Goal: Information Seeking & Learning: Learn about a topic

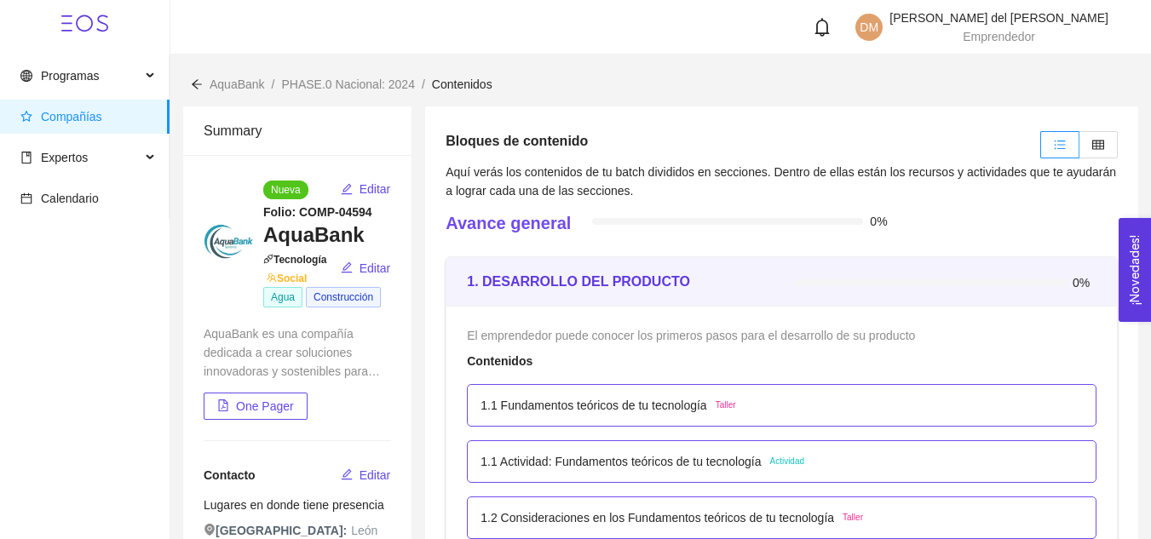
click at [95, 118] on span "Compañías" at bounding box center [71, 117] width 61 height 14
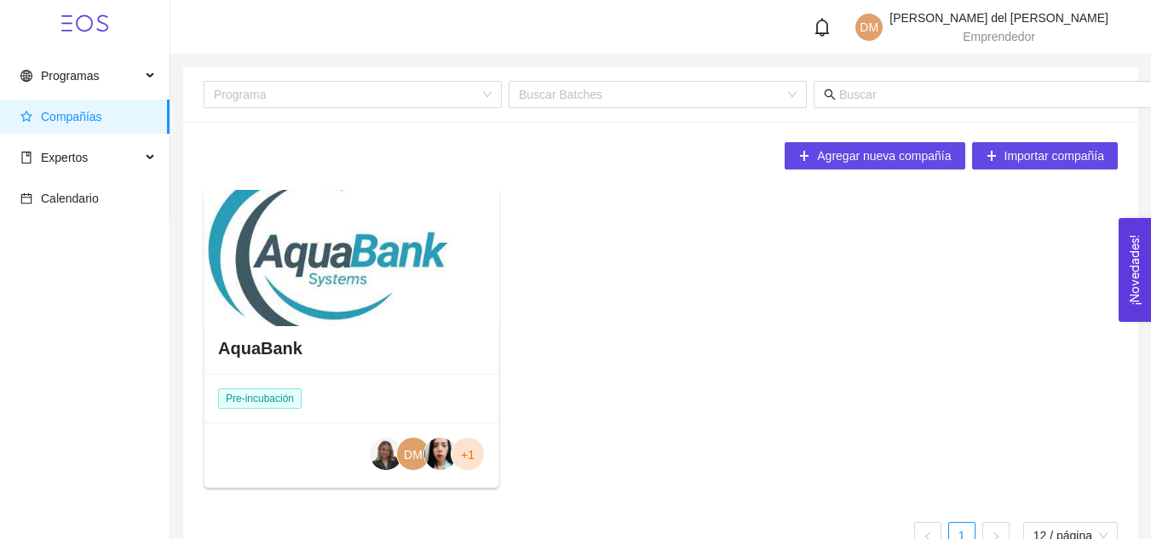
scroll to position [43, 0]
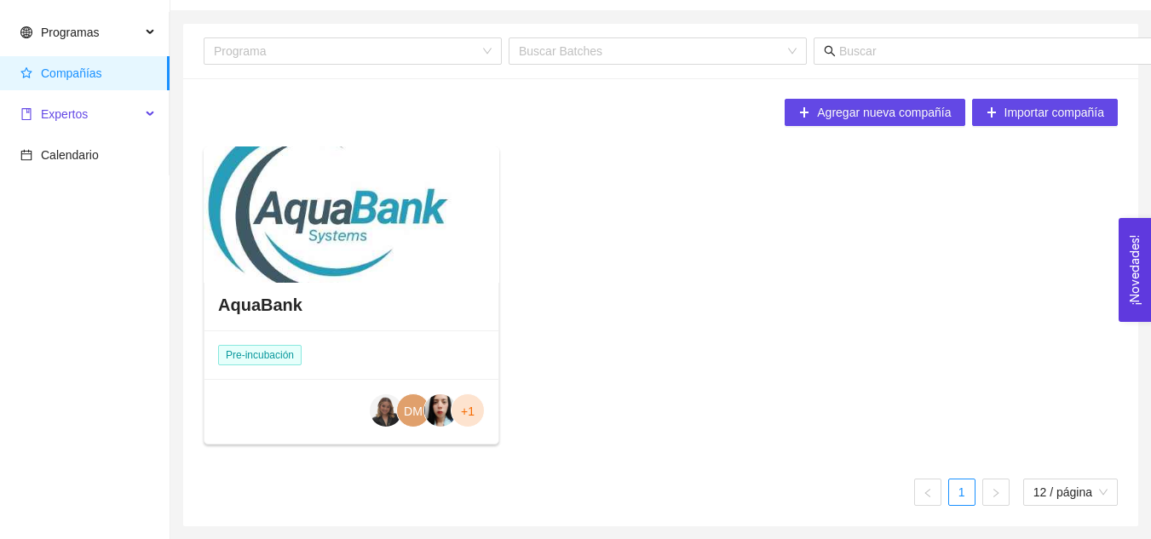
click at [95, 113] on span "Expertos" at bounding box center [80, 114] width 120 height 34
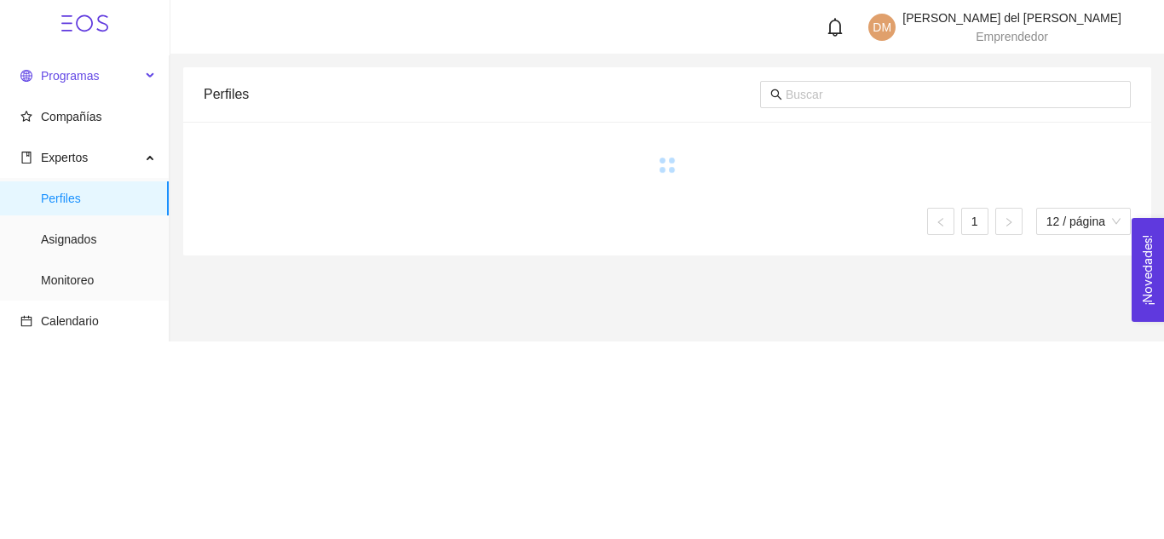
click at [94, 69] on span "Programas" at bounding box center [70, 76] width 58 height 14
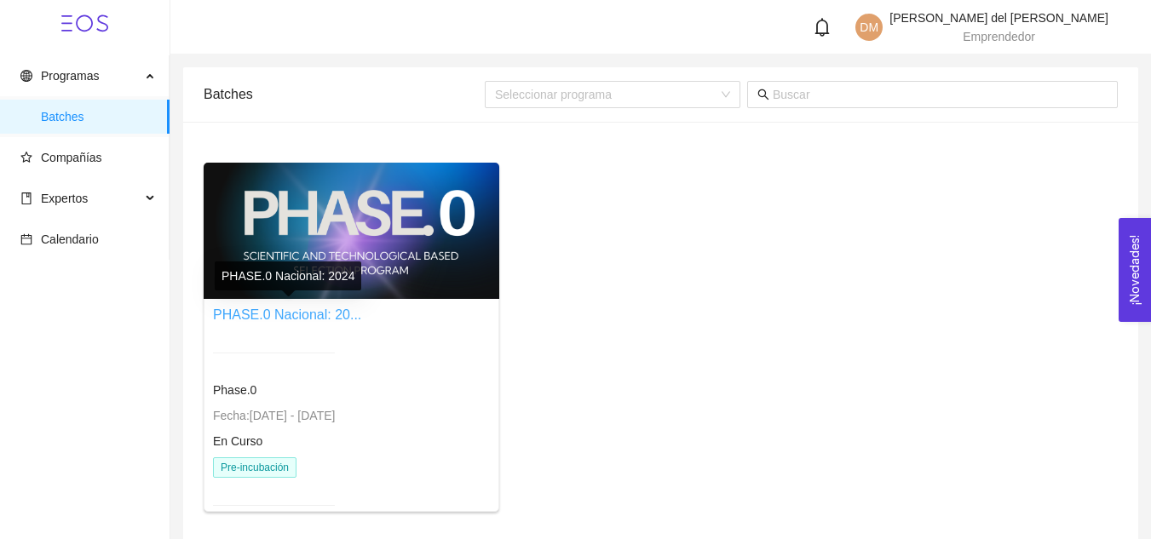
click at [261, 312] on link "PHASE.0 Nacional: 20..." at bounding box center [287, 315] width 148 height 14
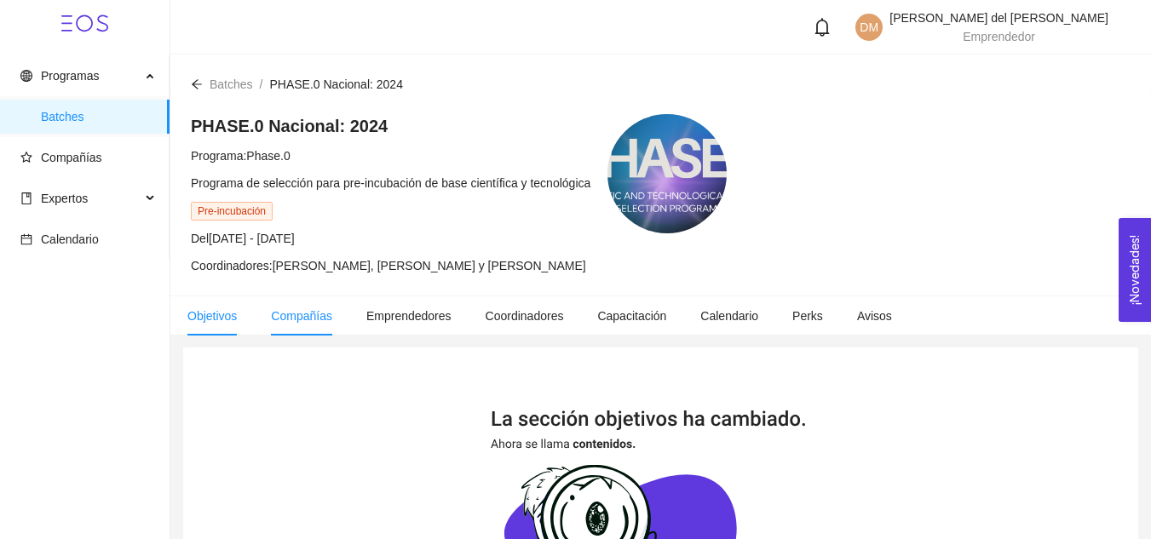
click at [323, 320] on span "Compañías" at bounding box center [301, 316] width 61 height 14
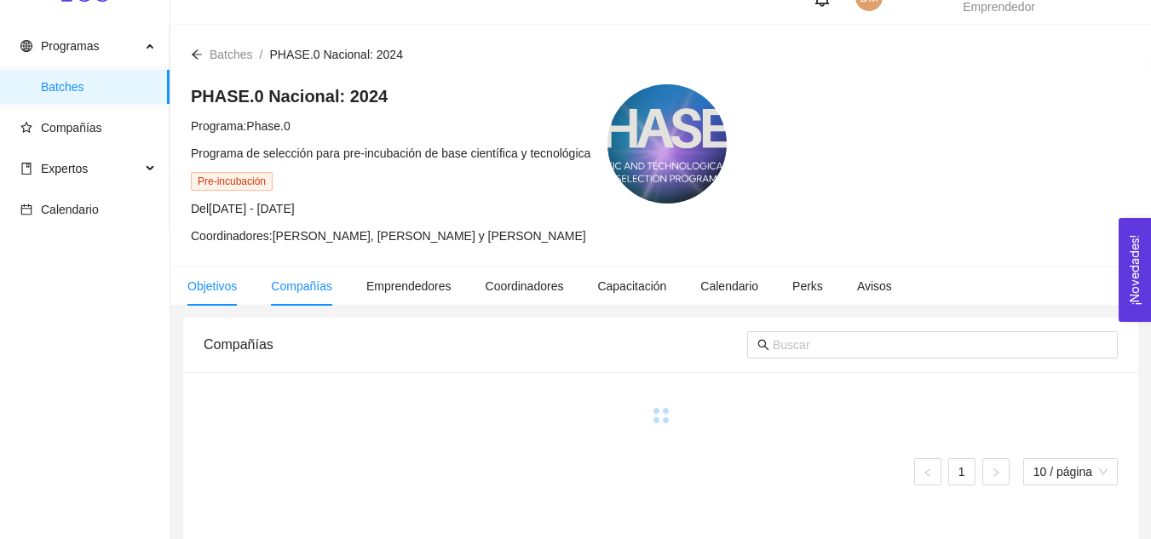
scroll to position [28, 0]
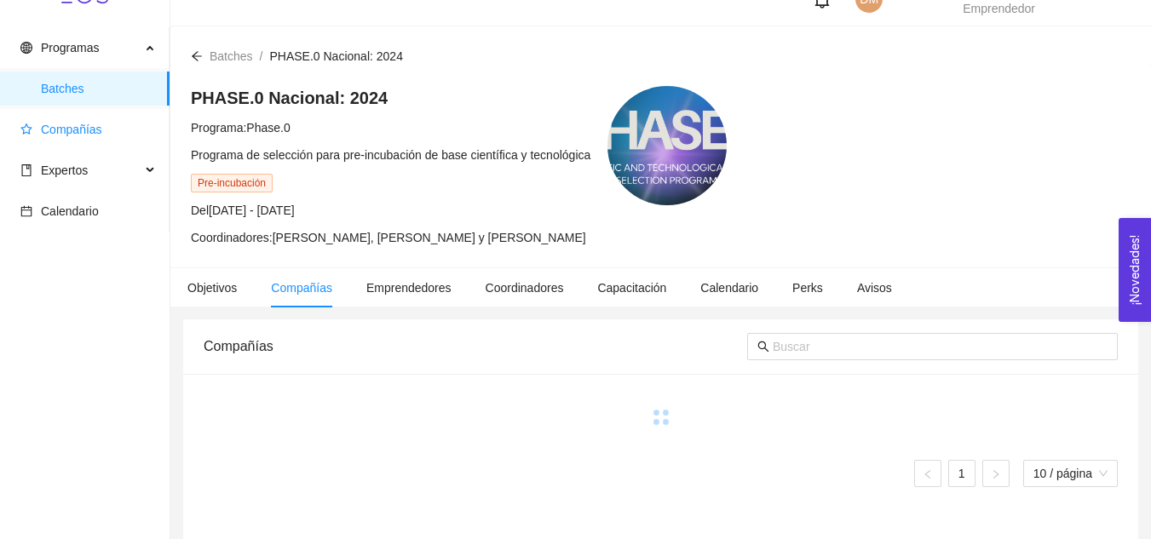
click at [88, 127] on span "Compañías" at bounding box center [71, 130] width 61 height 14
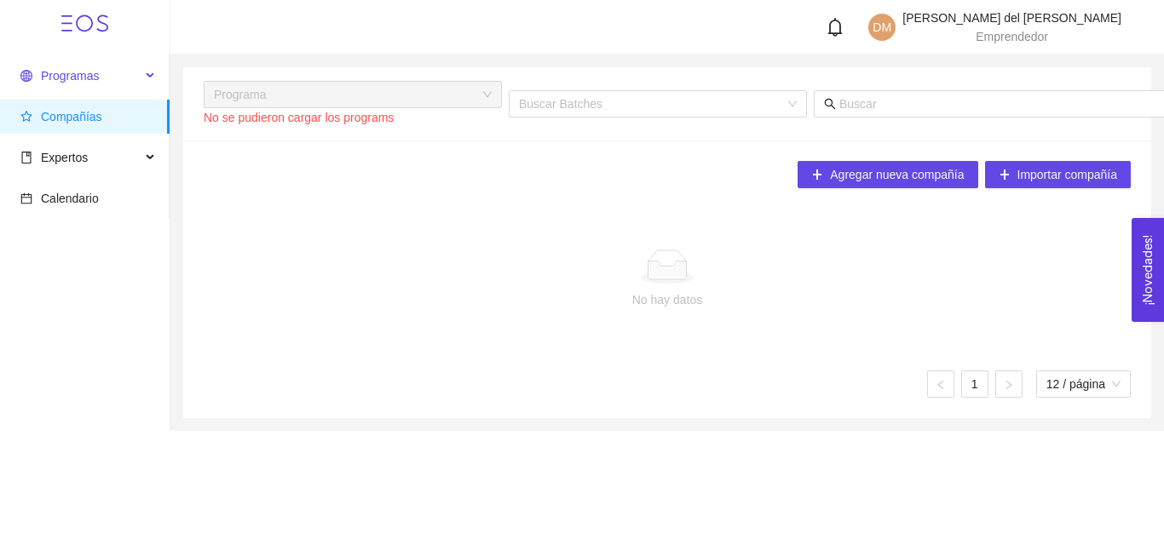
click at [82, 80] on span "Programas" at bounding box center [70, 76] width 58 height 14
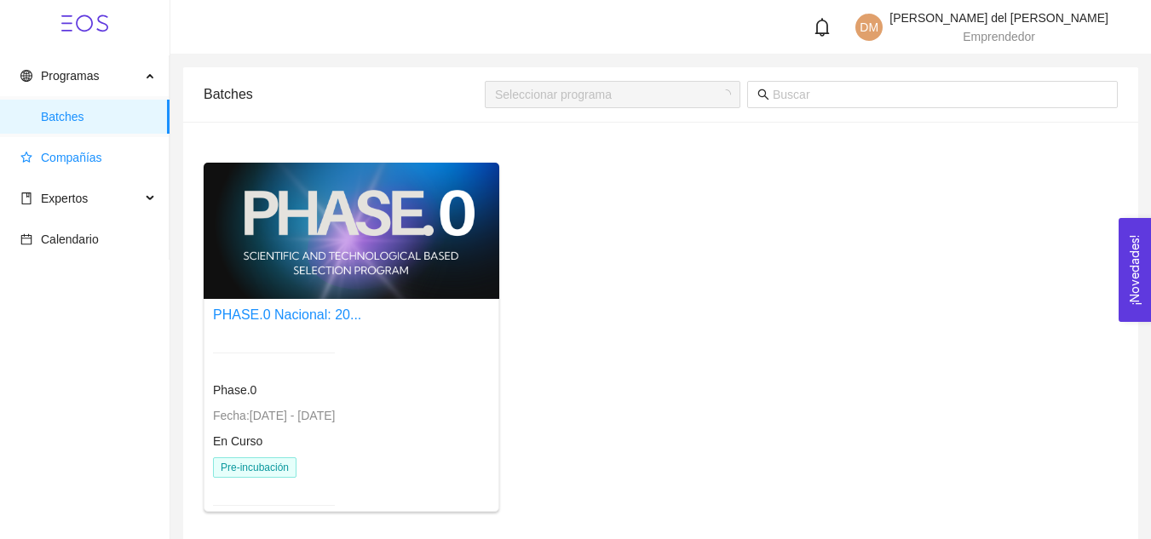
click at [78, 163] on span "Compañías" at bounding box center [71, 158] width 61 height 14
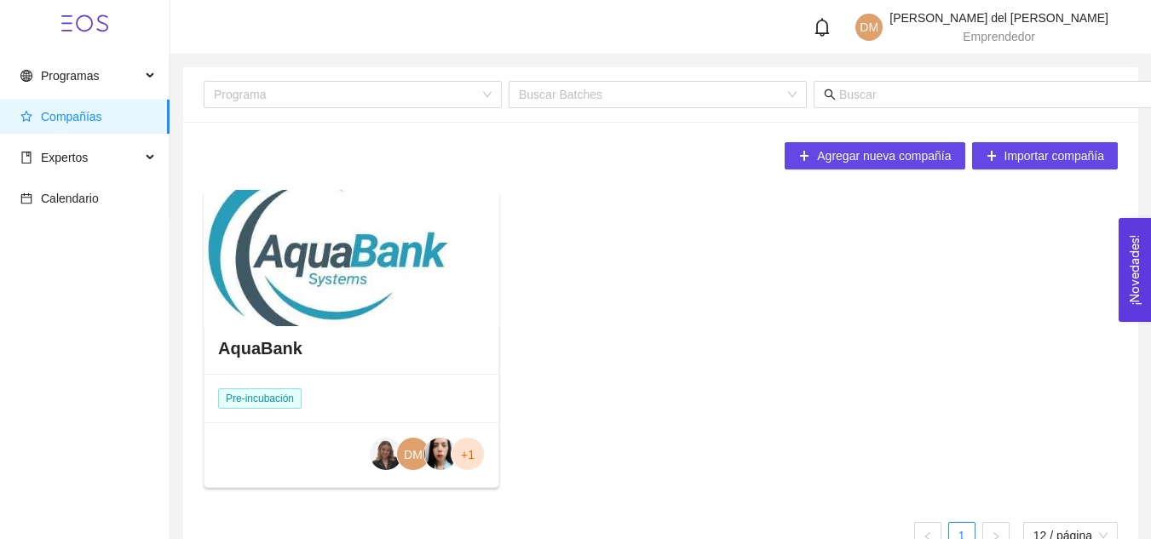
click at [289, 260] on div at bounding box center [352, 258] width 296 height 136
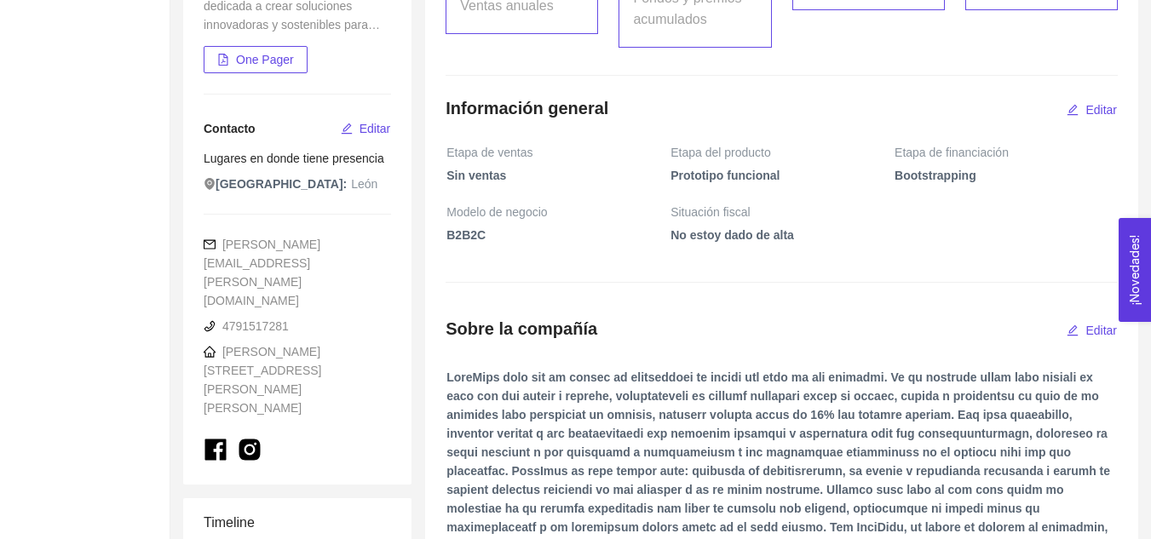
scroll to position [2058, 0]
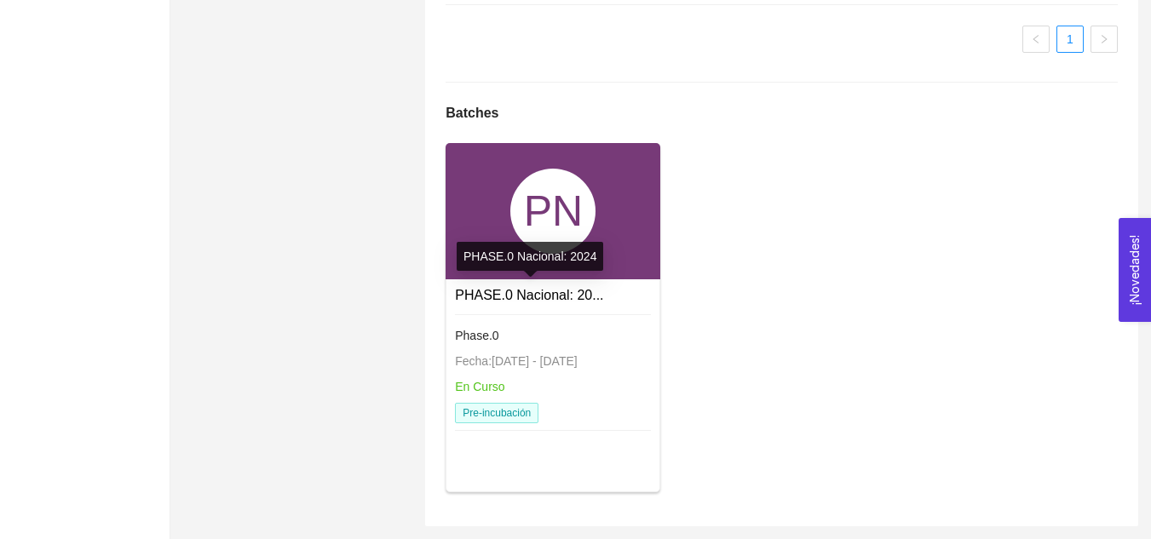
click at [510, 297] on link "PHASE.0 Nacional: 20..." at bounding box center [529, 295] width 148 height 14
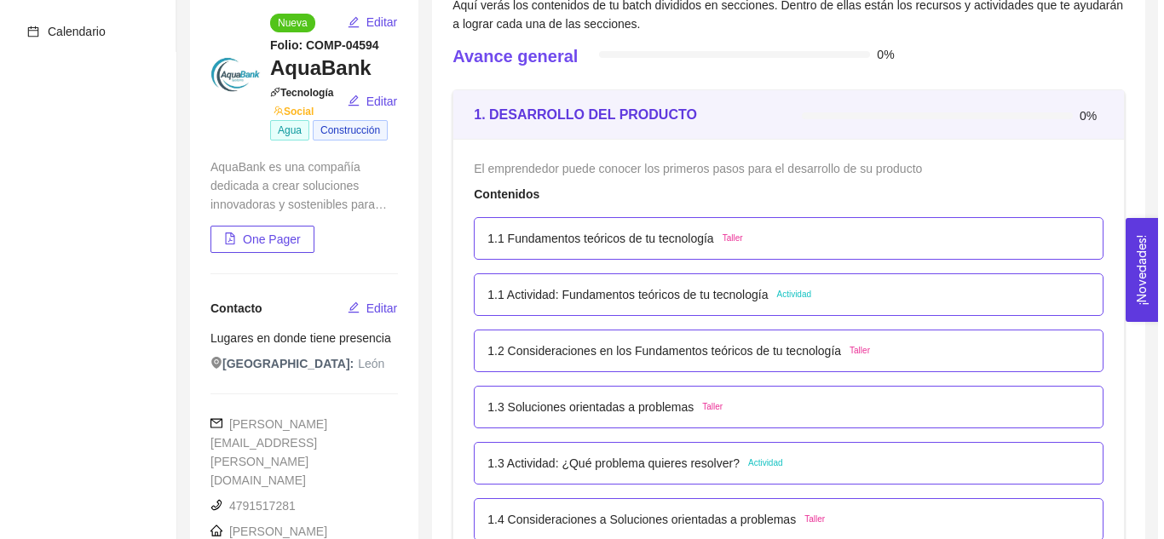
scroll to position [166, 0]
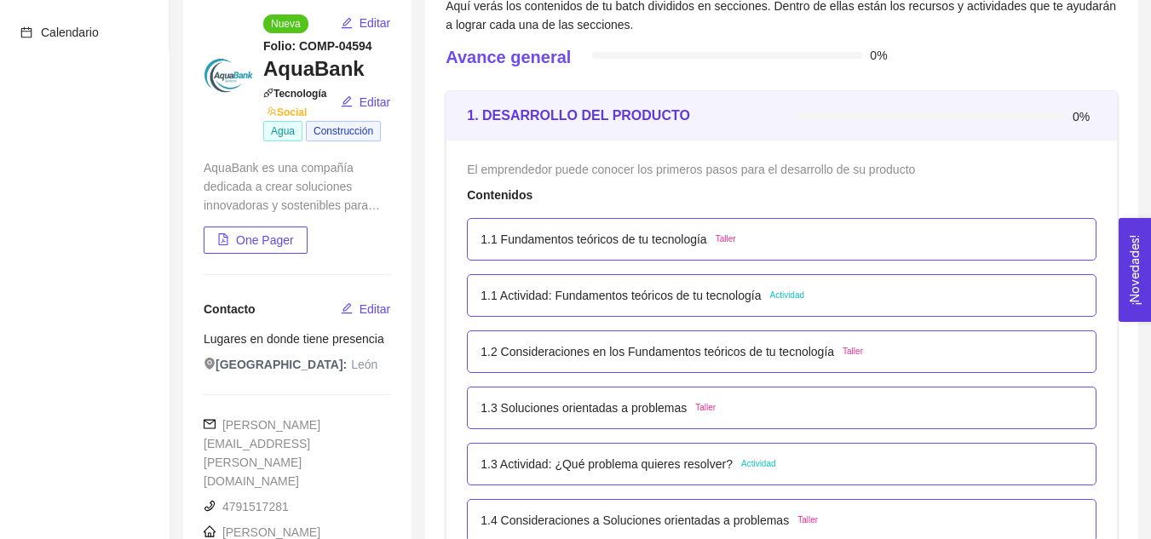
click at [646, 296] on p "1.1 Actividad: Fundamentos teóricos de tu tecnología" at bounding box center [621, 295] width 280 height 19
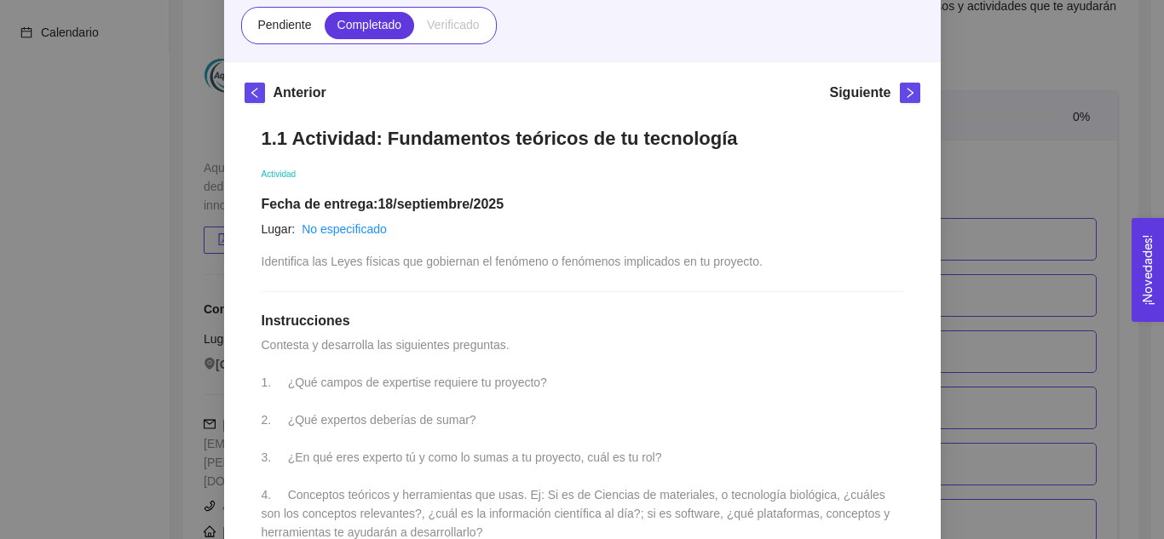
scroll to position [66, 0]
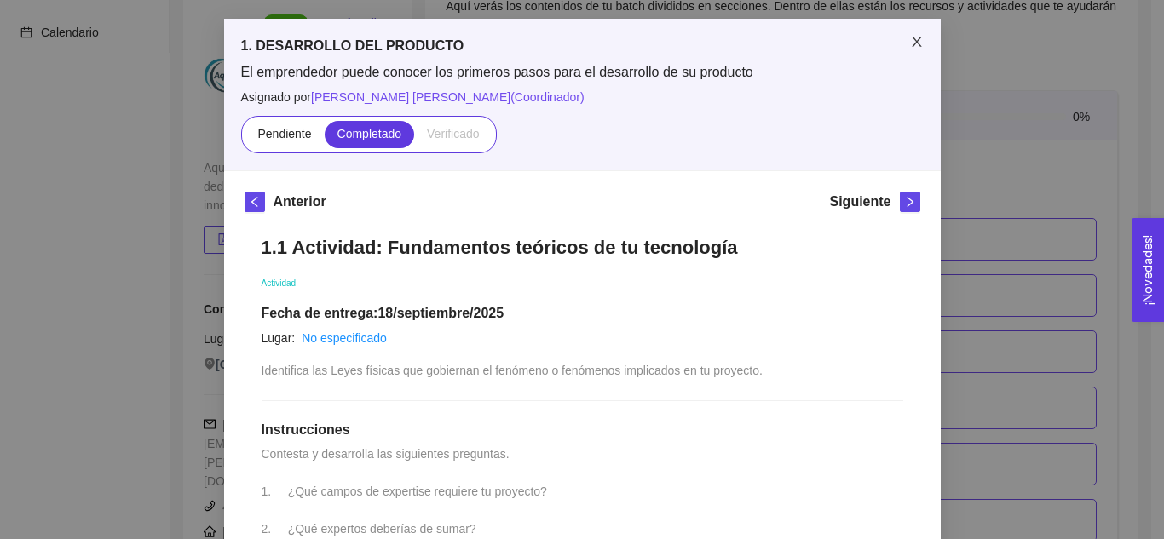
click at [914, 48] on icon "close" at bounding box center [917, 42] width 14 height 14
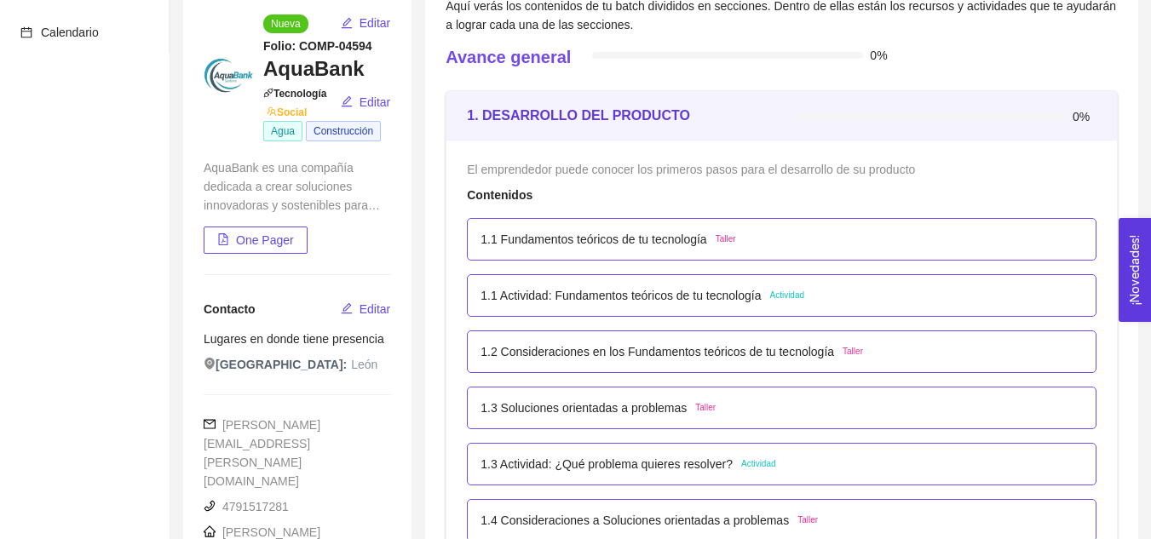
click at [589, 237] on p "1.1 Fundamentos teóricos de tu tecnología" at bounding box center [594, 239] width 226 height 19
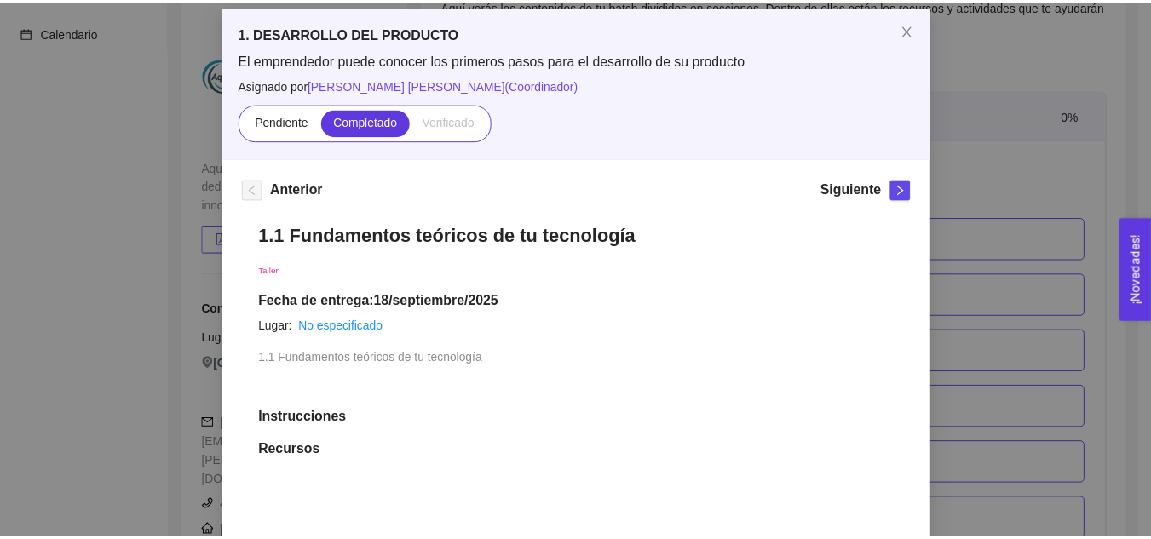
scroll to position [78, 0]
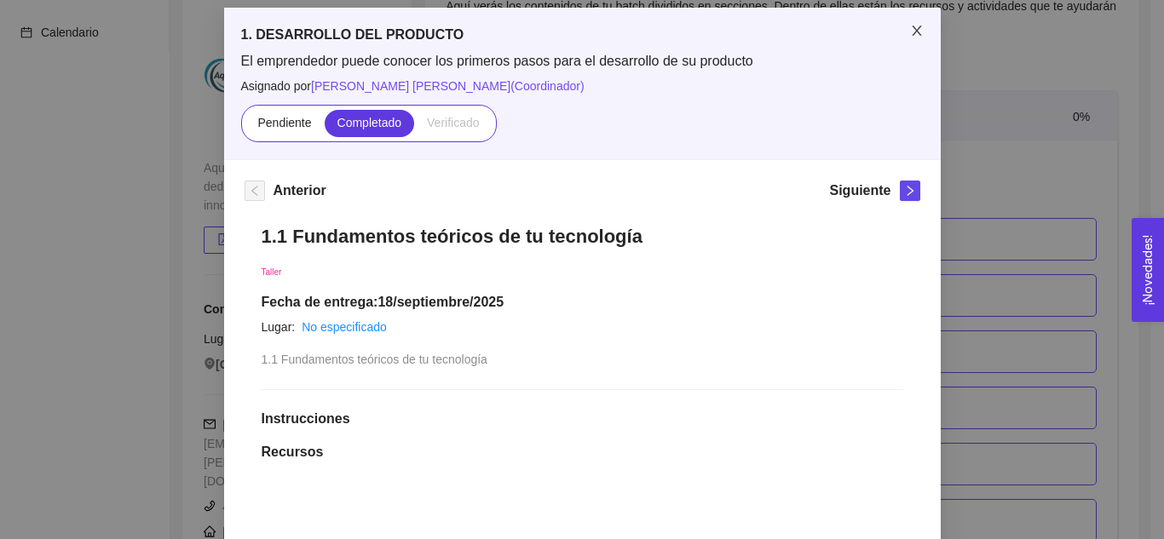
click at [913, 37] on icon "close" at bounding box center [917, 31] width 14 height 14
